Goal: Information Seeking & Learning: Learn about a topic

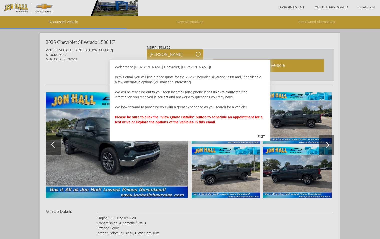
click at [260, 137] on div "EXIT" at bounding box center [261, 136] width 18 height 15
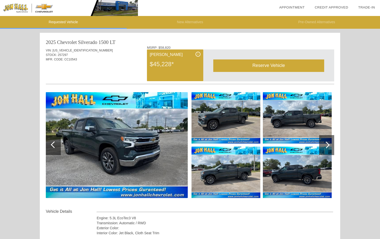
click at [149, 157] on img at bounding box center [117, 145] width 142 height 106
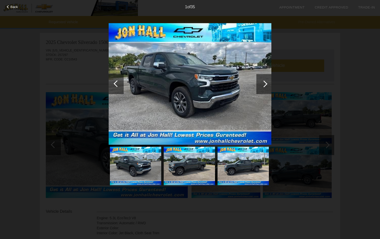
click at [265, 85] on div at bounding box center [263, 84] width 7 height 7
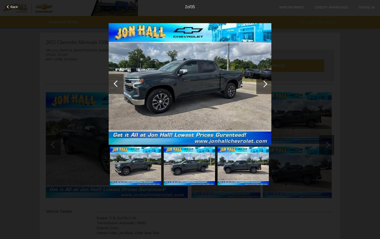
click at [265, 85] on div at bounding box center [263, 84] width 7 height 7
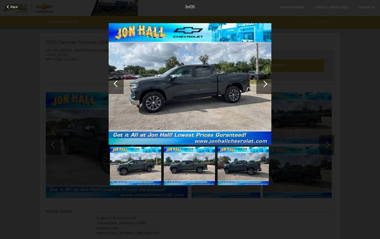
click at [265, 85] on div at bounding box center [263, 84] width 7 height 7
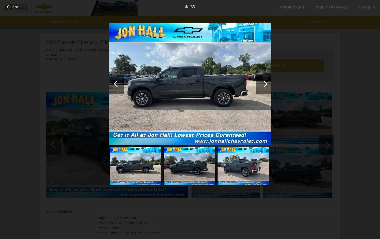
click at [265, 85] on div at bounding box center [263, 84] width 7 height 7
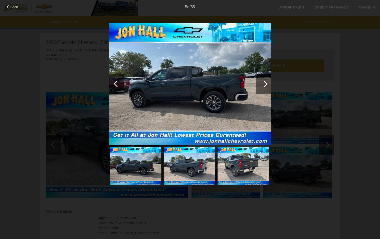
click at [265, 85] on div at bounding box center [263, 84] width 7 height 7
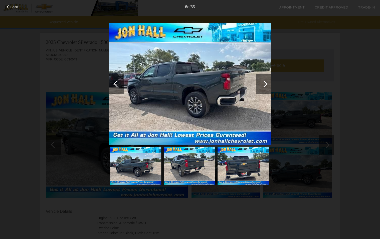
click at [265, 85] on div at bounding box center [263, 84] width 7 height 7
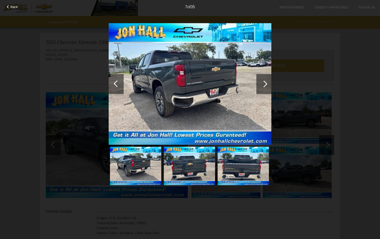
click at [265, 85] on div at bounding box center [263, 84] width 7 height 7
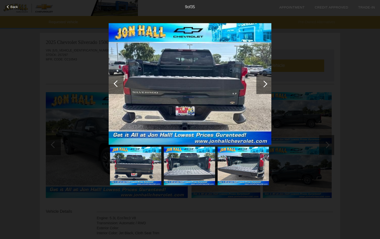
click at [265, 85] on div at bounding box center [263, 84] width 7 height 7
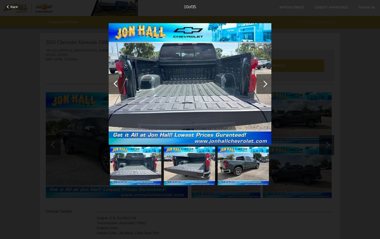
click at [265, 85] on div at bounding box center [263, 84] width 7 height 7
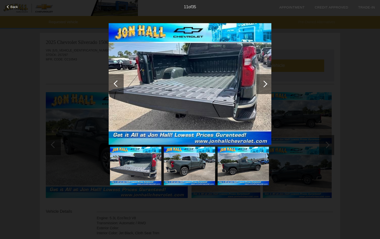
click at [265, 85] on div at bounding box center [263, 84] width 7 height 7
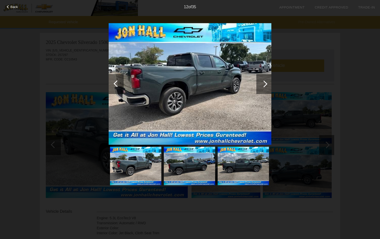
click at [265, 85] on div at bounding box center [263, 84] width 7 height 7
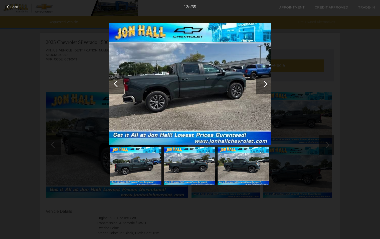
click at [265, 85] on div at bounding box center [263, 84] width 7 height 7
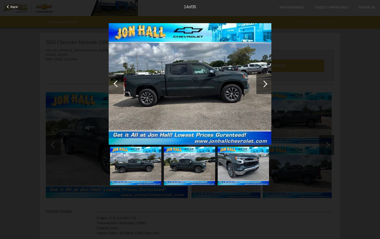
click at [265, 85] on div at bounding box center [263, 84] width 7 height 7
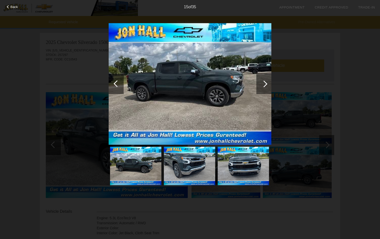
click at [265, 85] on div at bounding box center [263, 84] width 7 height 7
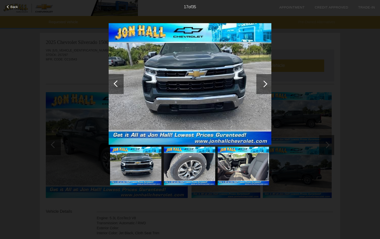
click at [265, 85] on div at bounding box center [263, 84] width 7 height 7
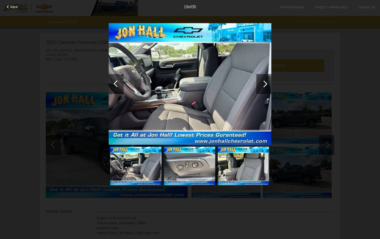
click at [266, 87] on div at bounding box center [263, 84] width 15 height 20
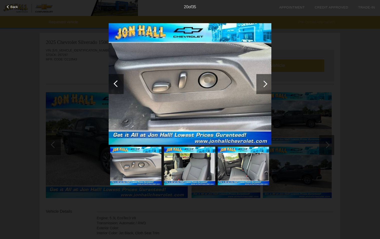
click at [264, 86] on div at bounding box center [263, 84] width 7 height 7
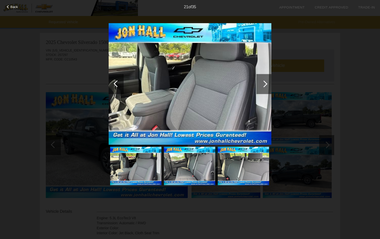
click at [265, 83] on div at bounding box center [263, 84] width 7 height 7
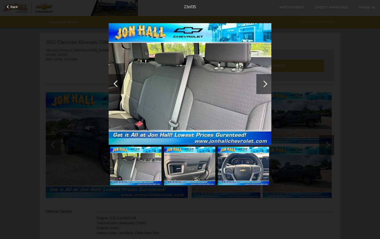
click at [265, 83] on div at bounding box center [263, 84] width 7 height 7
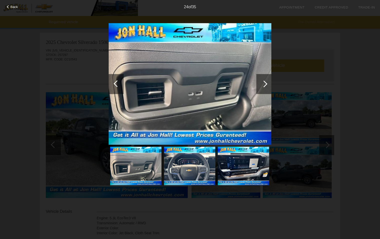
click at [265, 83] on div at bounding box center [263, 84] width 7 height 7
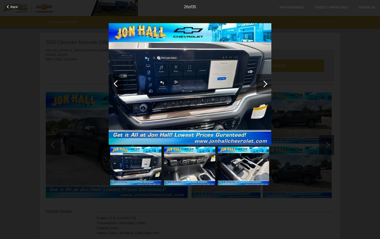
click at [265, 84] on div at bounding box center [263, 84] width 7 height 7
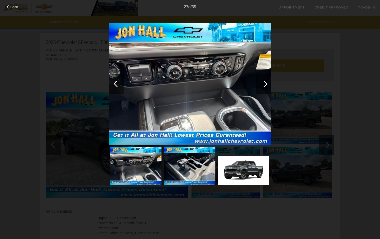
click at [267, 85] on div at bounding box center [263, 84] width 15 height 20
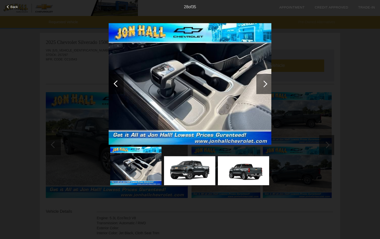
click at [267, 83] on div at bounding box center [263, 84] width 15 height 20
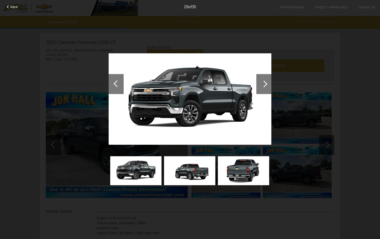
click at [267, 83] on div at bounding box center [263, 84] width 15 height 20
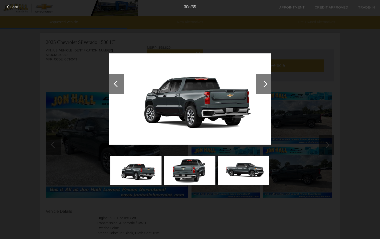
click at [267, 83] on div at bounding box center [263, 84] width 15 height 20
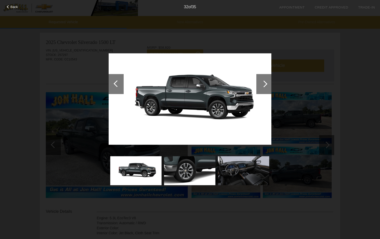
click at [267, 83] on div at bounding box center [263, 84] width 15 height 20
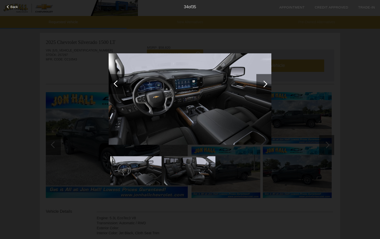
click at [267, 83] on div at bounding box center [263, 84] width 15 height 20
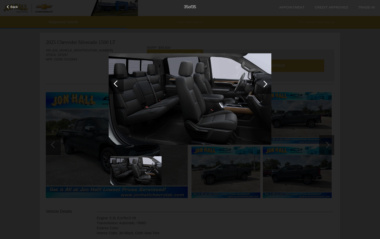
click at [267, 83] on div at bounding box center [263, 84] width 15 height 20
click at [264, 86] on div at bounding box center [263, 84] width 7 height 7
click at [117, 82] on div at bounding box center [117, 83] width 7 height 7
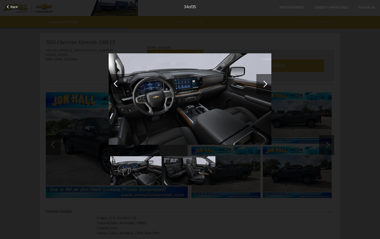
click at [117, 83] on div at bounding box center [117, 83] width 7 height 7
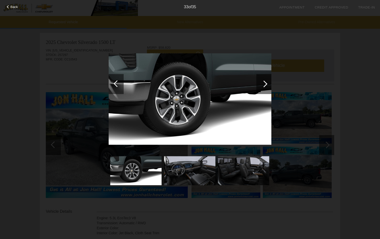
click at [117, 83] on div at bounding box center [117, 83] width 7 height 7
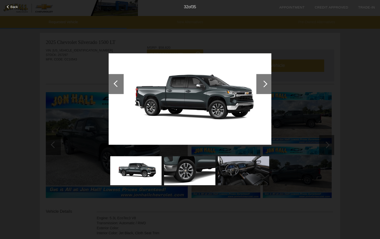
click at [262, 86] on div at bounding box center [263, 84] width 15 height 20
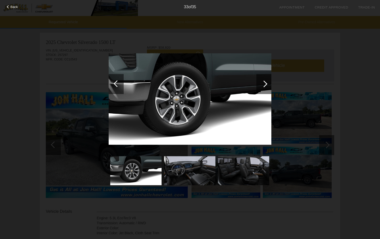
click at [114, 85] on div at bounding box center [116, 84] width 15 height 20
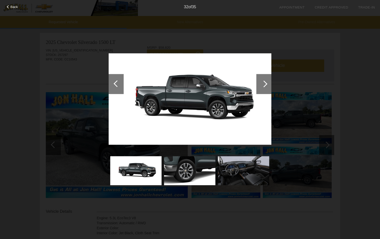
click at [114, 85] on div at bounding box center [116, 84] width 15 height 20
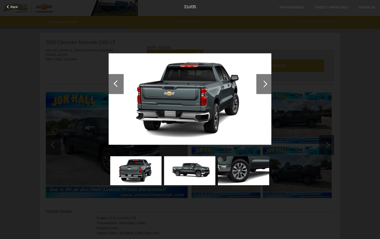
click at [114, 85] on div at bounding box center [116, 84] width 15 height 20
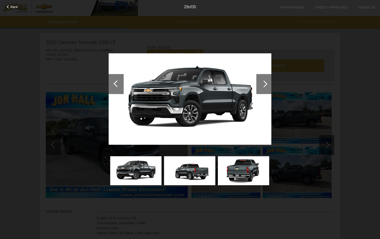
click at [114, 85] on div at bounding box center [116, 84] width 15 height 20
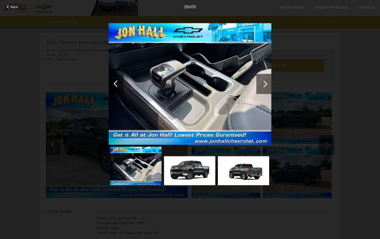
click at [116, 85] on div at bounding box center [117, 83] width 7 height 7
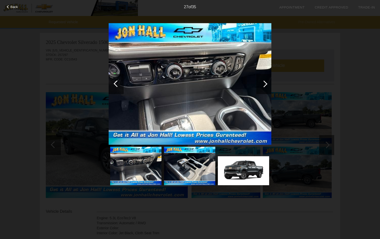
click at [115, 85] on div at bounding box center [117, 83] width 7 height 7
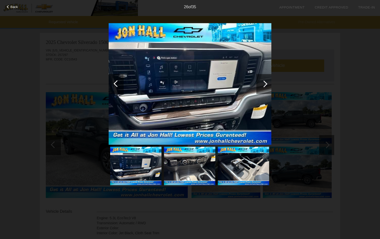
click at [116, 86] on div at bounding box center [117, 83] width 7 height 7
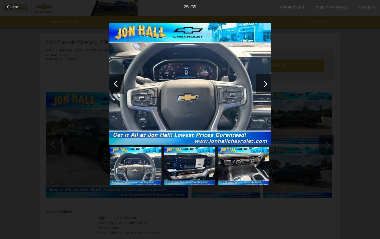
click at [358, 85] on div "Back 25 of 35" at bounding box center [190, 119] width 380 height 239
click at [12, 7] on span "Back" at bounding box center [15, 7] width 8 height 4
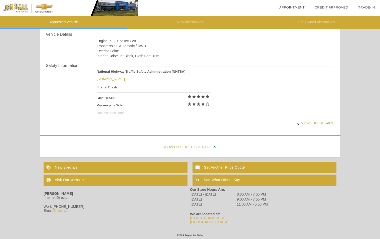
scroll to position [180, 0]
click at [313, 122] on div "View full details" at bounding box center [215, 123] width 236 height 12
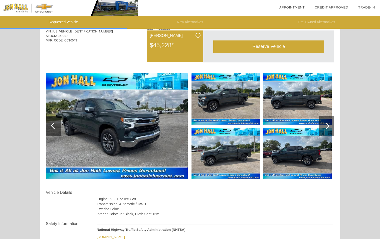
scroll to position [0, 0]
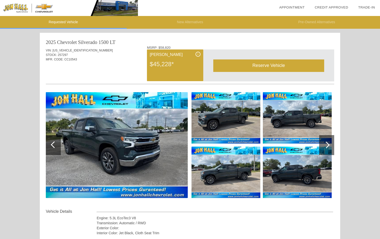
click at [185, 74] on div "i [PERSON_NAME] $45,228*" at bounding box center [175, 66] width 56 height 32
click at [107, 152] on img at bounding box center [117, 145] width 142 height 106
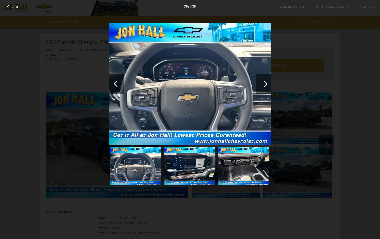
click at [187, 114] on img at bounding box center [190, 84] width 163 height 122
click at [10, 5] on div "25 of 35" at bounding box center [190, 5] width 380 height 10
click at [16, 7] on span "Back" at bounding box center [15, 7] width 8 height 4
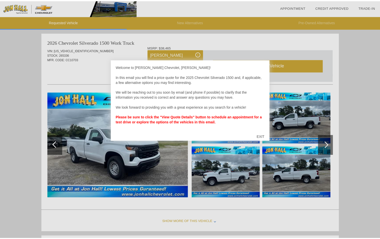
scroll to position [410, 0]
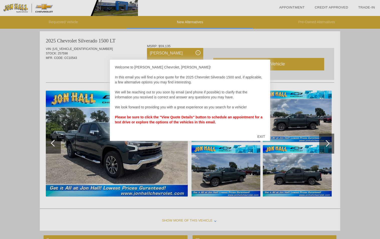
click at [263, 137] on div "EXIT" at bounding box center [261, 136] width 18 height 15
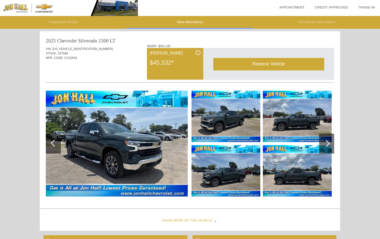
click at [326, 143] on div at bounding box center [326, 143] width 7 height 7
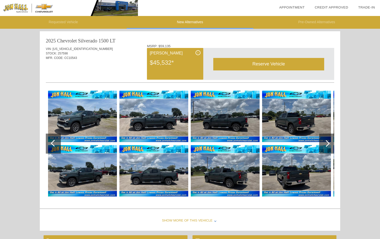
click at [326, 143] on div at bounding box center [326, 143] width 7 height 7
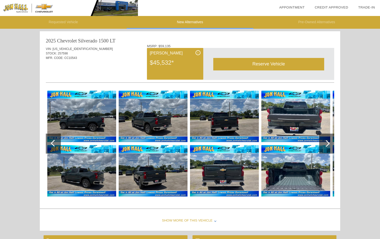
click at [326, 143] on div at bounding box center [326, 143] width 7 height 7
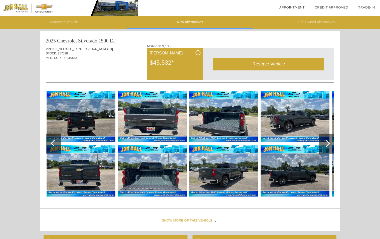
click at [326, 143] on div at bounding box center [326, 143] width 7 height 7
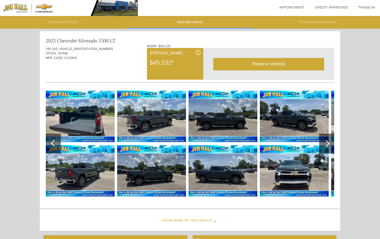
click at [326, 143] on div at bounding box center [326, 143] width 7 height 7
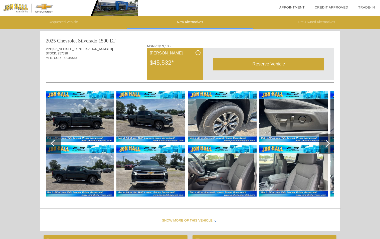
click at [326, 143] on div at bounding box center [326, 143] width 7 height 7
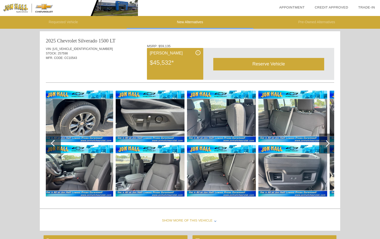
click at [73, 180] on img at bounding box center [78, 171] width 69 height 52
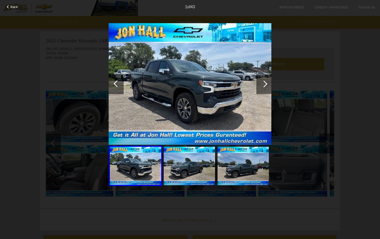
click at [261, 86] on div at bounding box center [263, 84] width 15 height 20
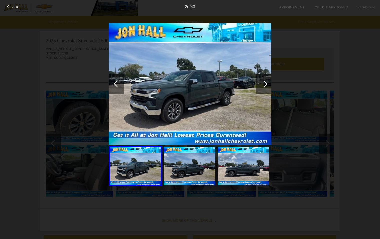
click at [261, 86] on div at bounding box center [263, 84] width 15 height 20
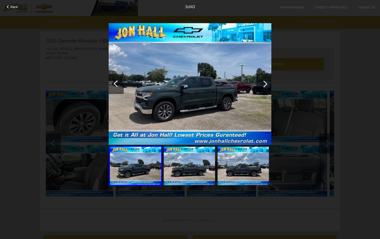
click at [261, 86] on div at bounding box center [263, 84] width 15 height 20
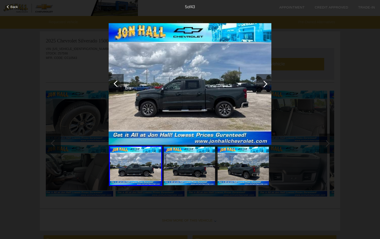
click at [261, 86] on div at bounding box center [263, 84] width 15 height 20
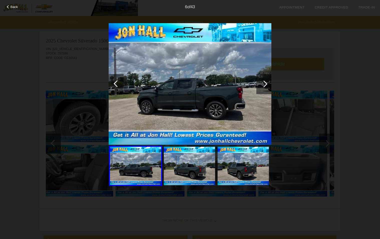
click at [261, 86] on div at bounding box center [263, 84] width 15 height 20
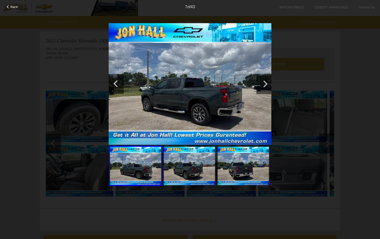
click at [261, 86] on div at bounding box center [263, 84] width 15 height 20
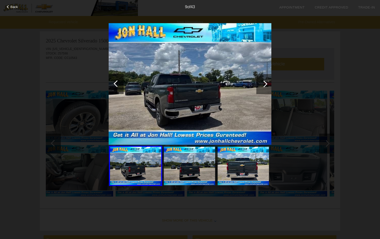
click at [261, 86] on div at bounding box center [263, 84] width 15 height 20
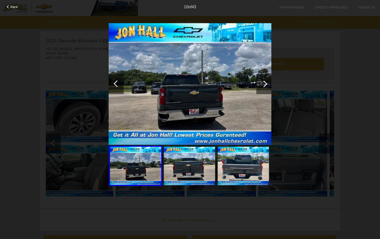
click at [261, 86] on div at bounding box center [263, 84] width 15 height 20
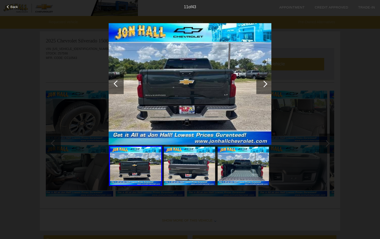
click at [261, 86] on div at bounding box center [263, 84] width 15 height 20
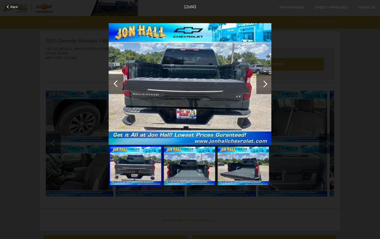
click at [261, 86] on div at bounding box center [263, 84] width 15 height 20
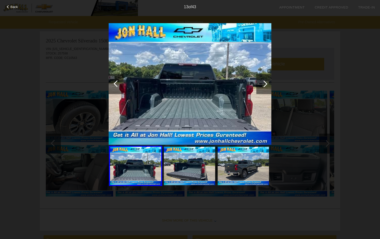
click at [261, 86] on div at bounding box center [263, 84] width 15 height 20
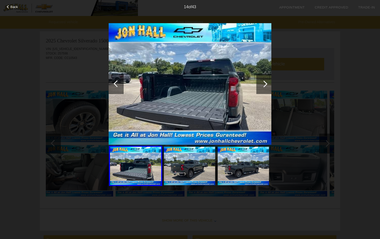
click at [114, 84] on div at bounding box center [117, 83] width 7 height 7
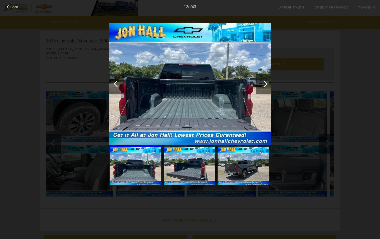
click at [114, 84] on div at bounding box center [117, 83] width 7 height 7
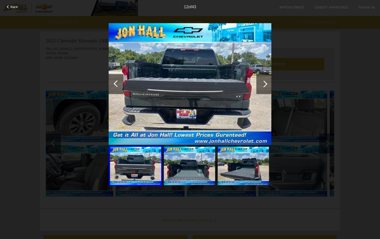
click at [265, 84] on div at bounding box center [263, 84] width 7 height 7
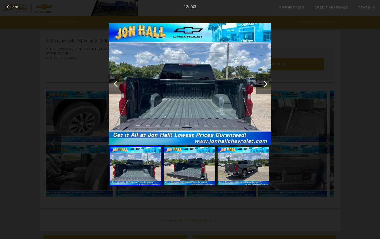
click at [113, 86] on div at bounding box center [116, 84] width 15 height 20
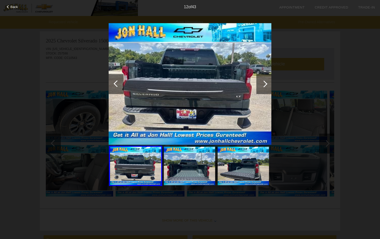
click at [113, 86] on div at bounding box center [116, 84] width 15 height 20
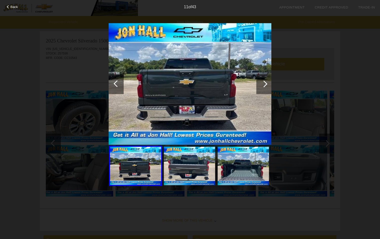
click at [269, 85] on div at bounding box center [263, 84] width 15 height 20
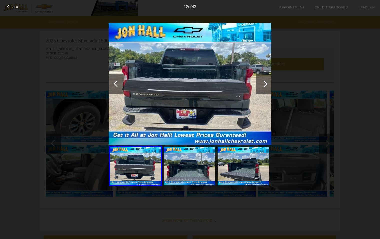
click at [269, 85] on div at bounding box center [263, 84] width 15 height 20
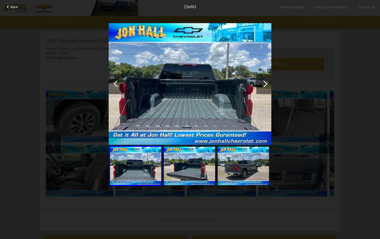
click at [269, 85] on div at bounding box center [263, 84] width 15 height 20
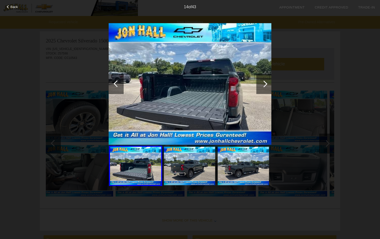
click at [269, 85] on div at bounding box center [263, 84] width 15 height 20
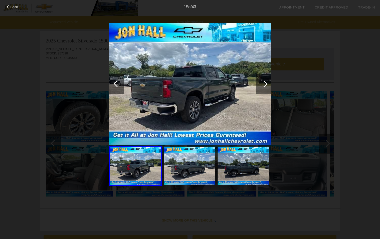
click at [269, 85] on div at bounding box center [263, 84] width 15 height 20
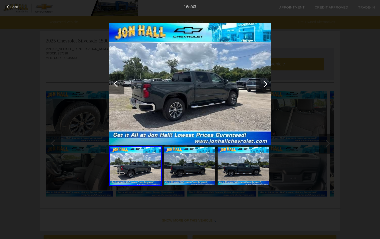
click at [269, 85] on div at bounding box center [263, 84] width 15 height 20
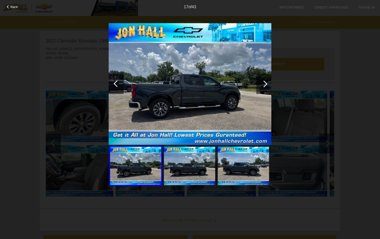
click at [269, 85] on div at bounding box center [263, 84] width 15 height 20
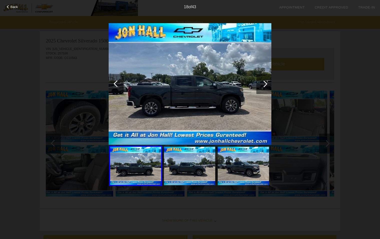
click at [269, 85] on div at bounding box center [263, 84] width 15 height 20
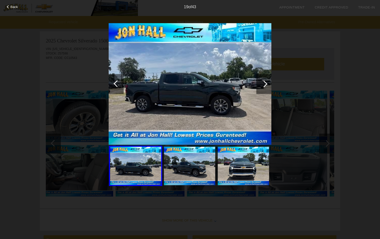
click at [269, 85] on div at bounding box center [263, 84] width 15 height 20
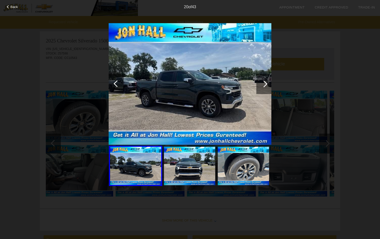
click at [269, 85] on div at bounding box center [263, 84] width 15 height 20
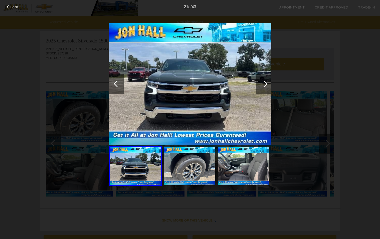
click at [269, 85] on div at bounding box center [263, 84] width 15 height 20
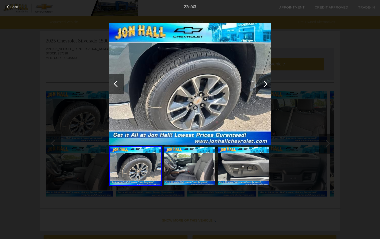
click at [268, 83] on div at bounding box center [263, 84] width 15 height 20
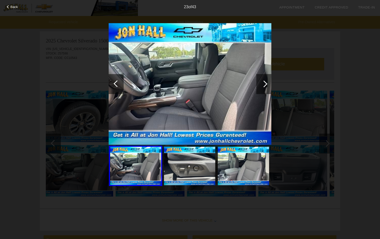
click at [265, 85] on div at bounding box center [263, 84] width 7 height 7
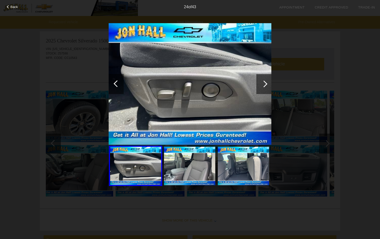
click at [265, 85] on div at bounding box center [263, 84] width 7 height 7
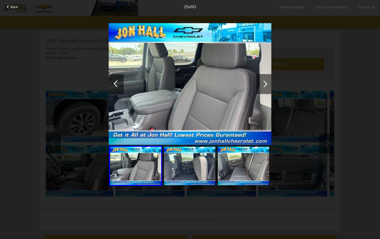
click at [265, 85] on div at bounding box center [263, 84] width 7 height 7
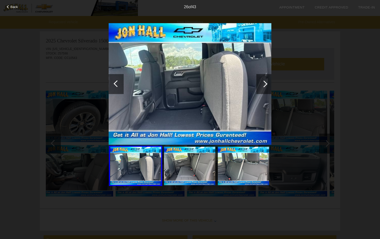
click at [265, 85] on div at bounding box center [263, 84] width 7 height 7
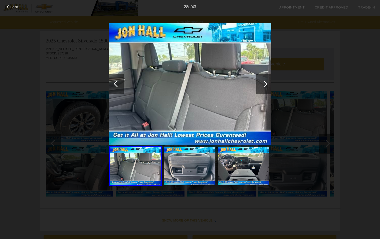
click at [265, 85] on div at bounding box center [263, 84] width 7 height 7
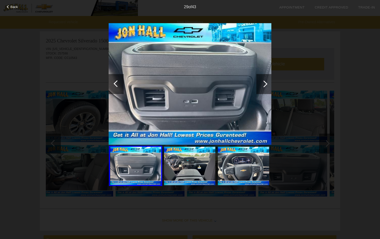
click at [265, 85] on div at bounding box center [263, 84] width 7 height 7
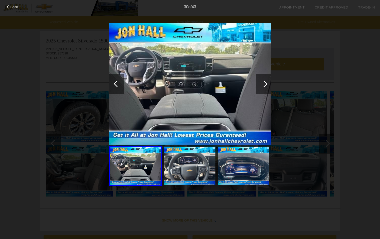
click at [264, 85] on div at bounding box center [263, 84] width 7 height 7
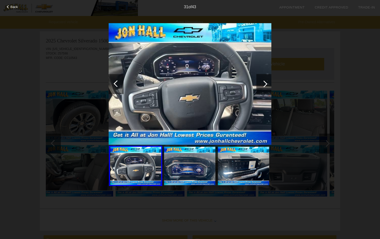
click at [115, 85] on div at bounding box center [117, 83] width 7 height 7
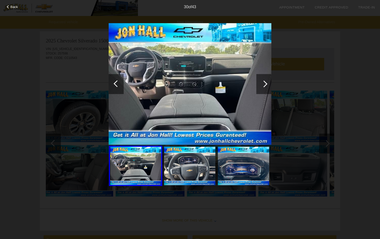
click at [267, 88] on div at bounding box center [263, 84] width 15 height 20
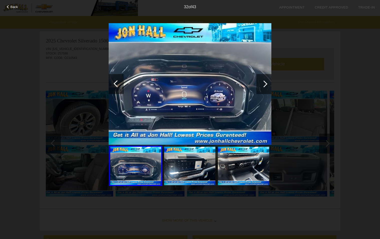
click at [267, 88] on div at bounding box center [263, 84] width 15 height 20
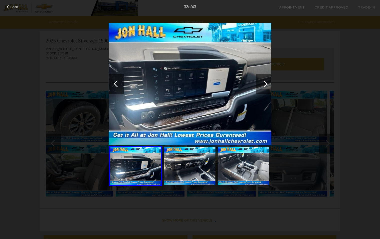
click at [267, 88] on div at bounding box center [263, 84] width 15 height 20
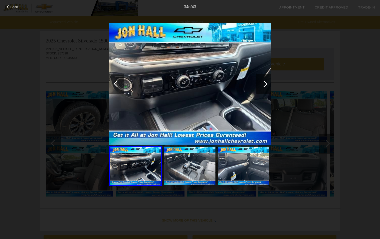
click at [267, 88] on div at bounding box center [263, 84] width 15 height 20
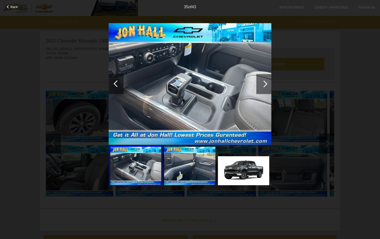
click at [267, 88] on div at bounding box center [263, 84] width 15 height 20
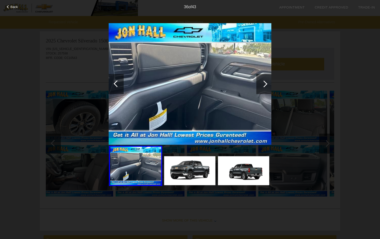
click at [267, 88] on div at bounding box center [263, 84] width 15 height 20
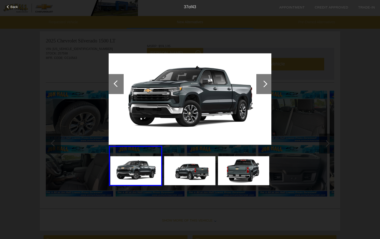
click at [17, 7] on span "Back" at bounding box center [15, 7] width 8 height 4
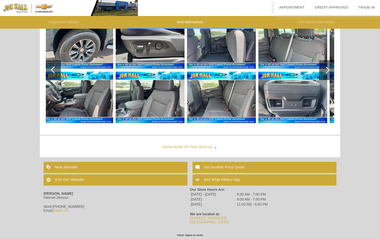
scroll to position [486, 0]
click at [197, 143] on div "Show More of this Vehicle" at bounding box center [190, 148] width 300 height 20
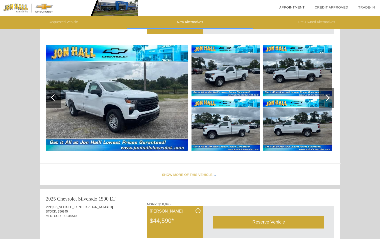
scroll to position [0, 0]
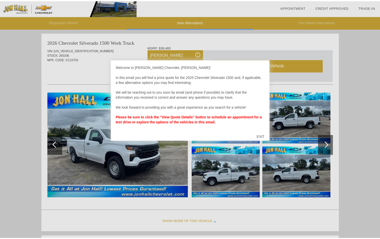
scroll to position [410, 0]
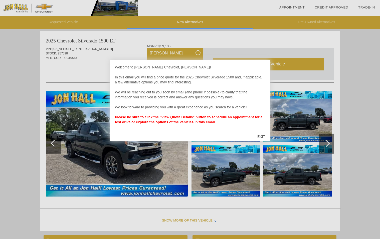
click at [261, 136] on div "EXIT" at bounding box center [261, 136] width 18 height 15
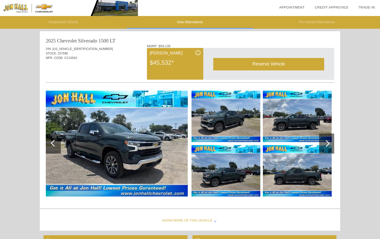
click at [266, 66] on div "Reserve Vehicle" at bounding box center [268, 64] width 111 height 12
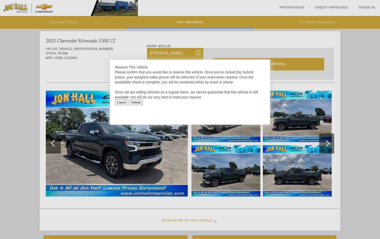
click at [125, 103] on input "Cancel" at bounding box center [121, 103] width 13 height 6
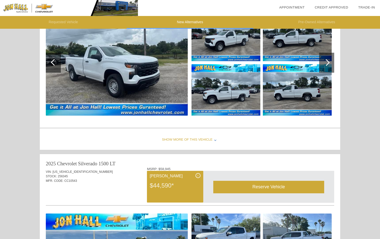
scroll to position [33, 0]
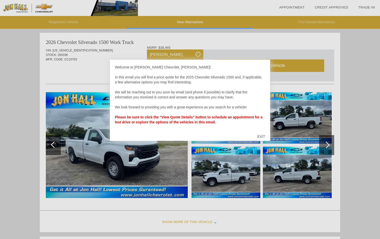
scroll to position [410, 0]
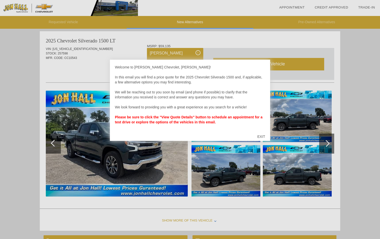
click at [263, 136] on div "EXIT" at bounding box center [261, 136] width 18 height 15
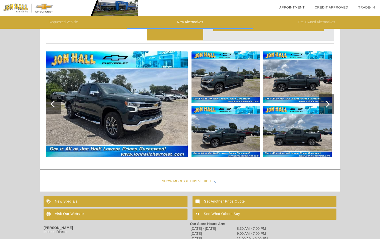
scroll to position [449, 0]
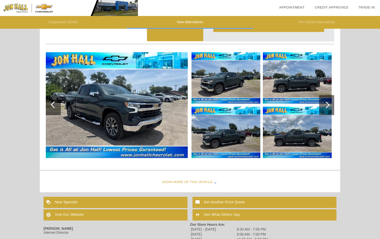
click at [129, 118] on img at bounding box center [117, 105] width 142 height 106
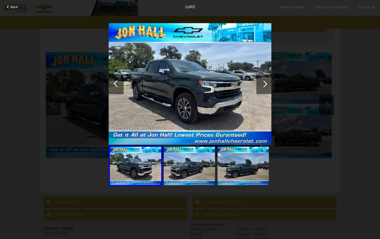
click at [115, 88] on div at bounding box center [116, 84] width 15 height 20
click at [246, 89] on img at bounding box center [190, 84] width 163 height 122
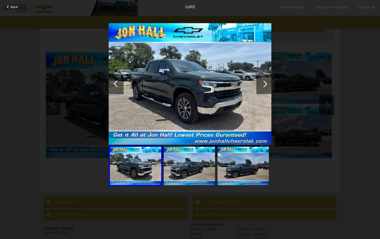
click at [265, 87] on div at bounding box center [263, 84] width 15 height 20
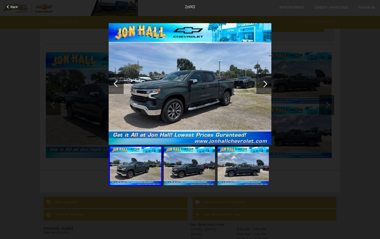
click at [265, 87] on div at bounding box center [263, 84] width 15 height 20
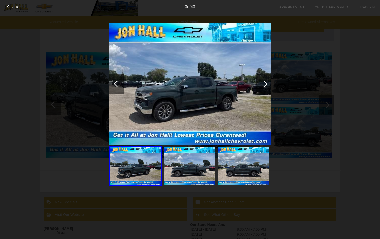
click at [265, 87] on div at bounding box center [263, 84] width 15 height 20
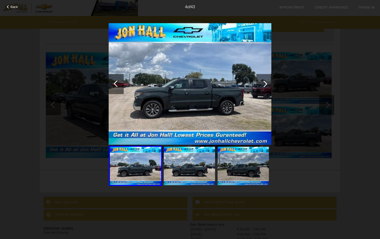
click at [265, 87] on div at bounding box center [263, 84] width 15 height 20
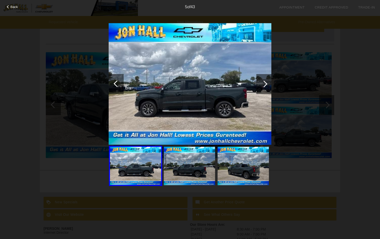
click at [265, 87] on div at bounding box center [263, 84] width 15 height 20
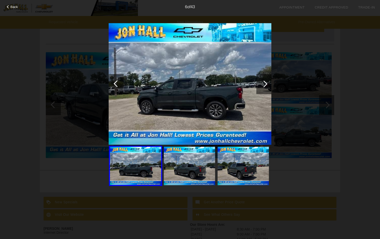
click at [265, 87] on div at bounding box center [263, 84] width 15 height 20
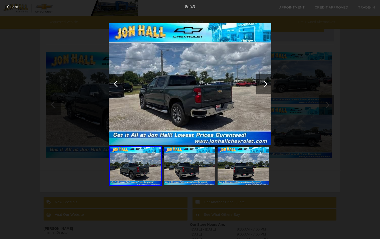
click at [265, 87] on div at bounding box center [263, 84] width 15 height 20
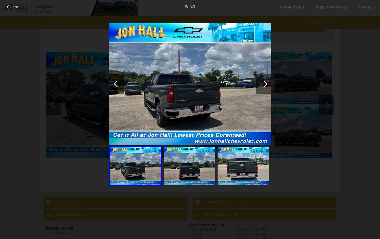
click at [265, 87] on div at bounding box center [263, 84] width 15 height 20
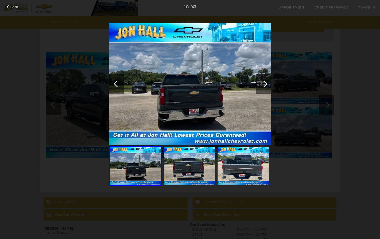
click at [265, 87] on div at bounding box center [263, 84] width 15 height 20
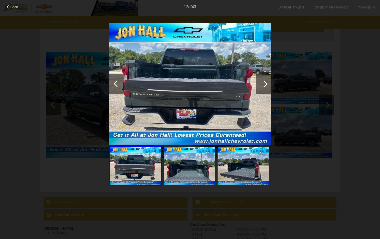
click at [265, 87] on div at bounding box center [263, 84] width 15 height 20
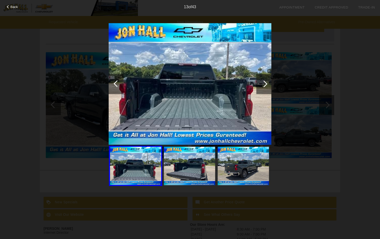
click at [265, 87] on div at bounding box center [263, 84] width 15 height 20
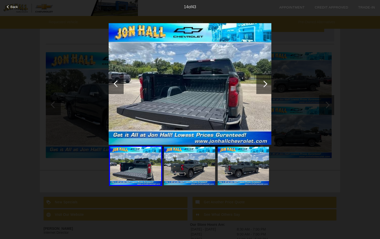
click at [265, 87] on div at bounding box center [263, 84] width 15 height 20
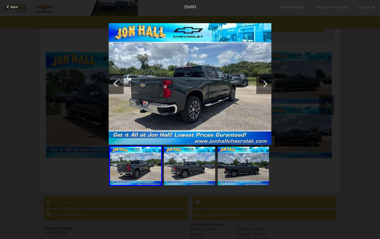
click at [265, 87] on div at bounding box center [263, 84] width 15 height 20
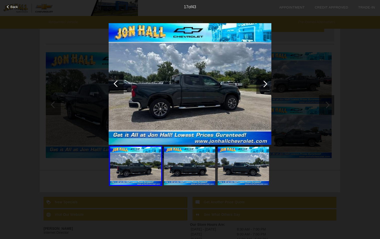
click at [265, 87] on div at bounding box center [263, 84] width 15 height 20
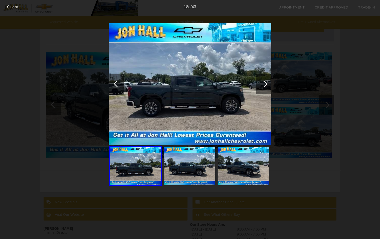
click at [265, 87] on div at bounding box center [263, 84] width 15 height 20
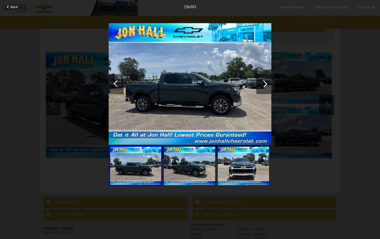
click at [265, 87] on div at bounding box center [263, 84] width 15 height 20
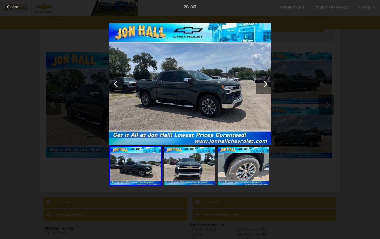
click at [265, 87] on div at bounding box center [263, 84] width 15 height 20
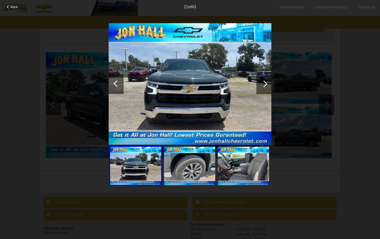
click at [265, 87] on div at bounding box center [263, 84] width 15 height 20
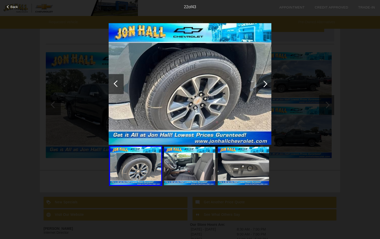
click at [265, 87] on div at bounding box center [263, 84] width 15 height 20
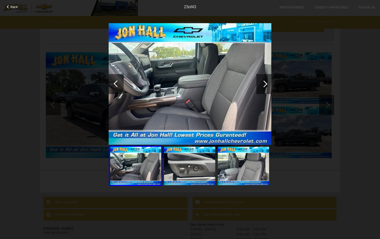
click at [362, 85] on div "Back 23 of 43" at bounding box center [190, 119] width 380 height 239
click at [15, 6] on span "Back" at bounding box center [15, 7] width 8 height 4
